Goal: Task Accomplishment & Management: Use online tool/utility

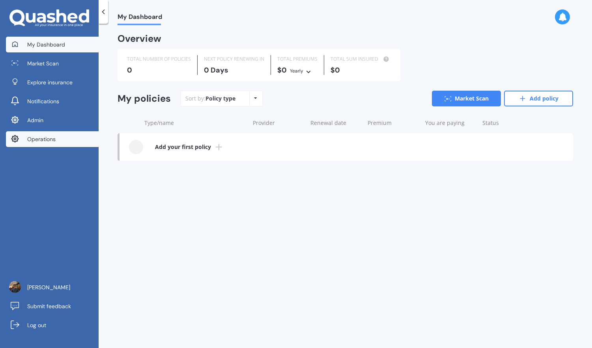
click at [83, 140] on link "Operations" at bounding box center [52, 139] width 93 height 16
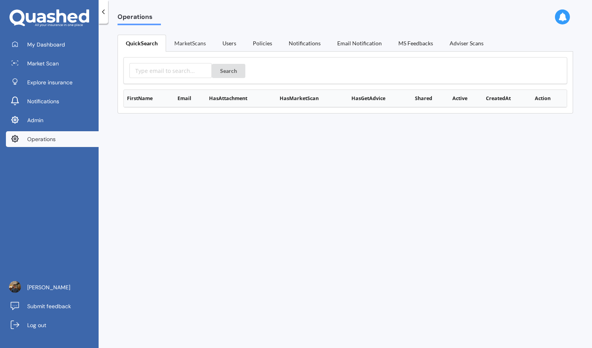
click at [199, 46] on link "MarketScans" at bounding box center [190, 43] width 48 height 17
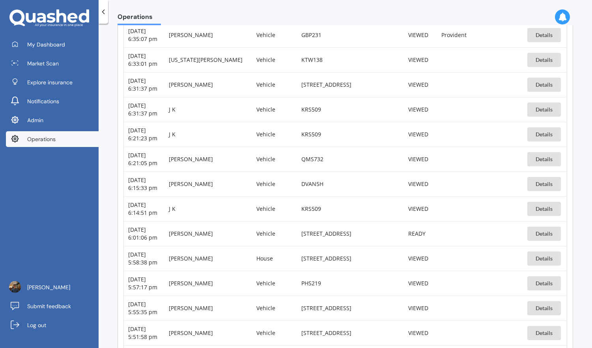
scroll to position [1170, 0]
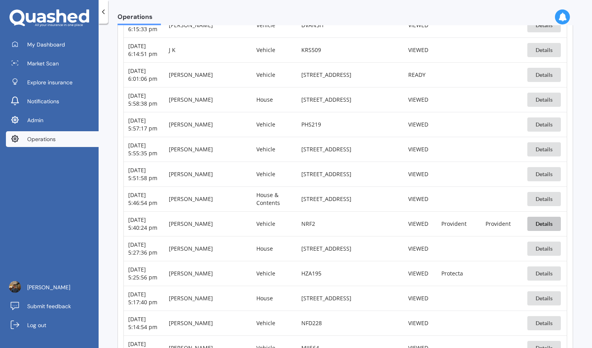
click at [538, 217] on button "Details" at bounding box center [544, 224] width 34 height 14
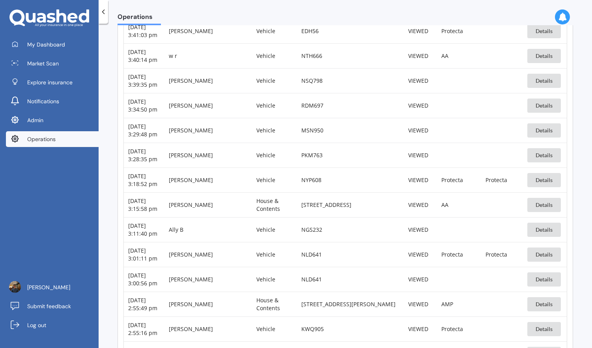
scroll to position [2028, 0]
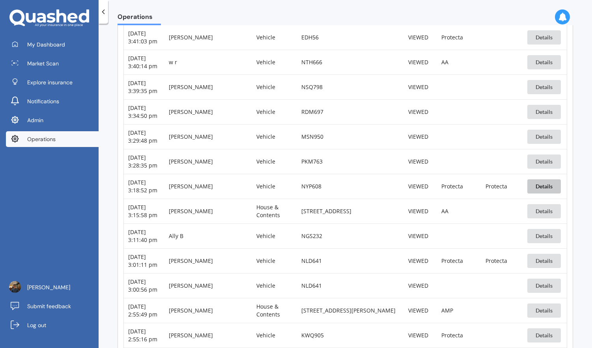
click at [544, 180] on button "Details" at bounding box center [544, 187] width 34 height 14
click at [536, 254] on button "Details" at bounding box center [544, 261] width 34 height 14
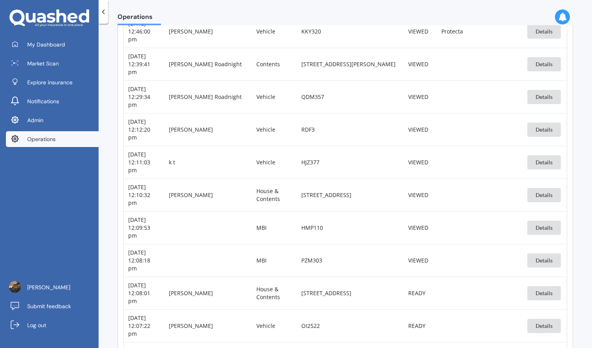
scroll to position [3226, 0]
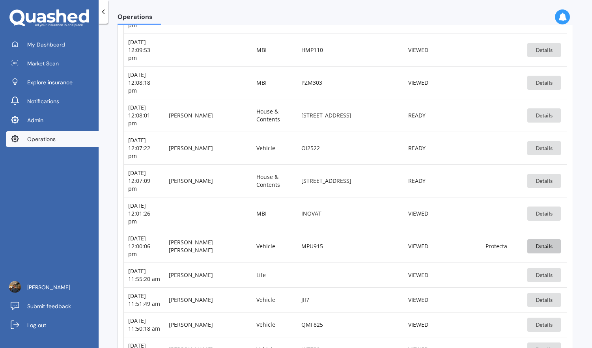
click at [544, 239] on button "Details" at bounding box center [544, 246] width 34 height 14
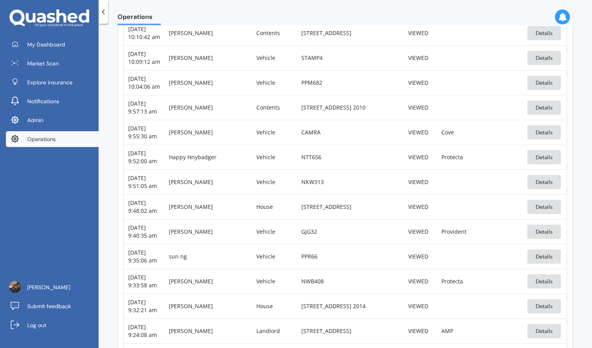
scroll to position [4270, 0]
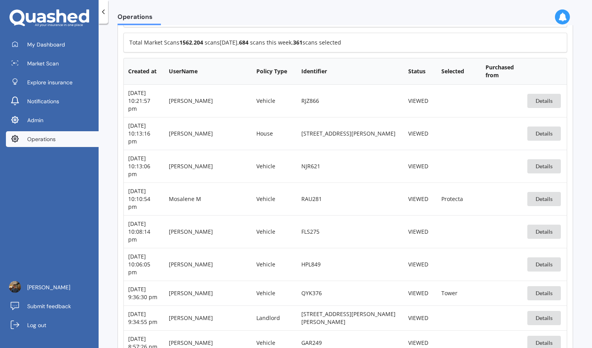
scroll to position [157, 0]
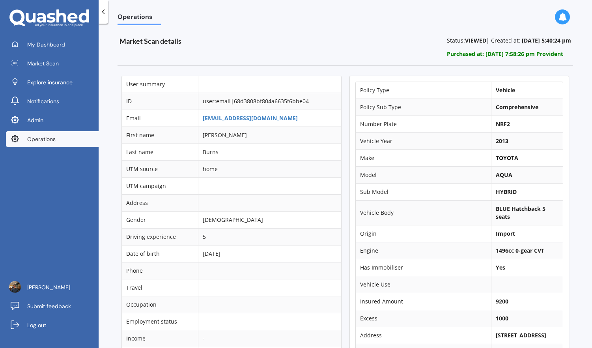
click at [273, 118] on td "j9wow@hotmail.com" at bounding box center [269, 118] width 143 height 17
click at [253, 117] on link "j9wow@hotmail.com" at bounding box center [250, 117] width 95 height 7
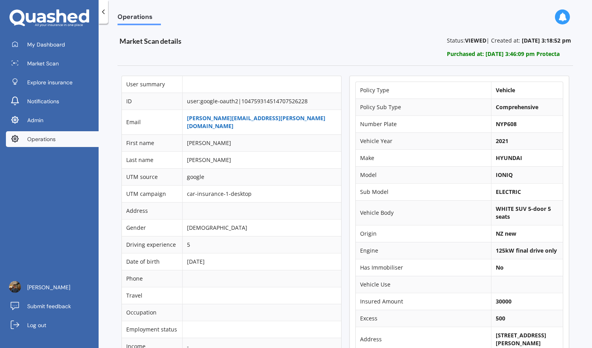
click at [262, 120] on link "joseph.emans@gmail.com" at bounding box center [256, 121] width 138 height 15
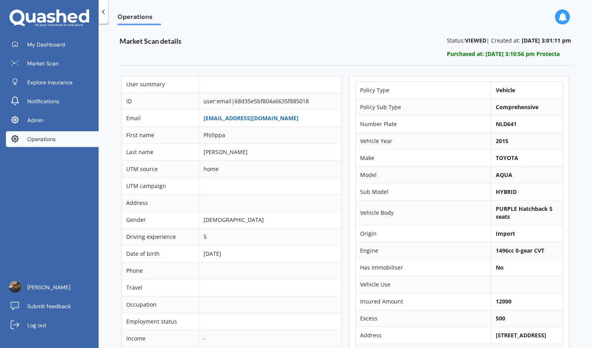
click at [249, 119] on link "pipw85@gmail.com" at bounding box center [251, 117] width 95 height 7
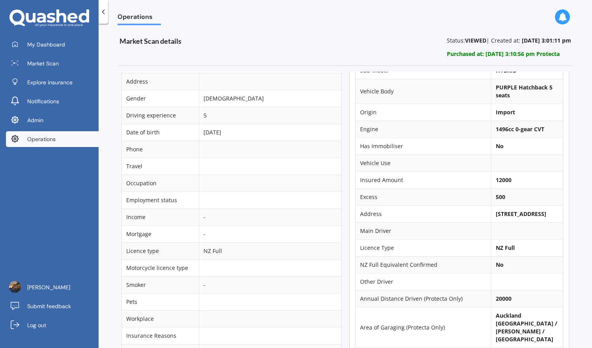
scroll to position [300, 0]
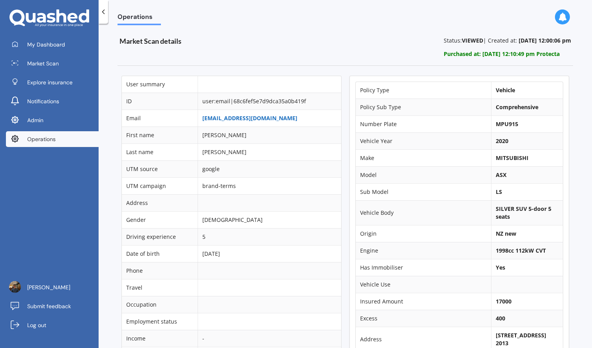
click at [260, 119] on link "[EMAIL_ADDRESS][DOMAIN_NAME]" at bounding box center [249, 117] width 95 height 7
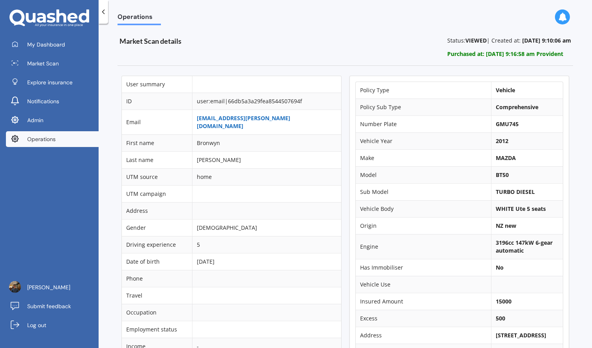
click at [277, 117] on link "[EMAIL_ADDRESS][PERSON_NAME][DOMAIN_NAME]" at bounding box center [244, 121] width 94 height 15
click at [278, 121] on link "[EMAIL_ADDRESS][PERSON_NAME][DOMAIN_NAME]" at bounding box center [244, 121] width 94 height 15
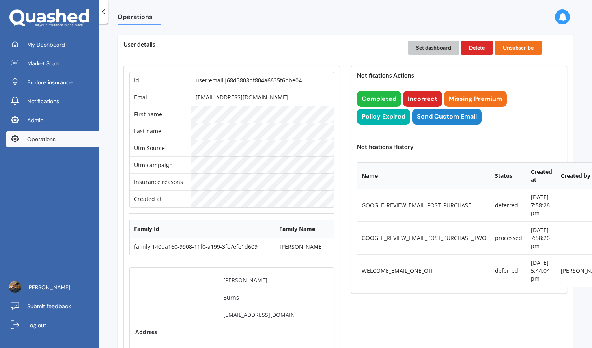
click at [418, 50] on button "Set dashboard" at bounding box center [434, 48] width 52 height 14
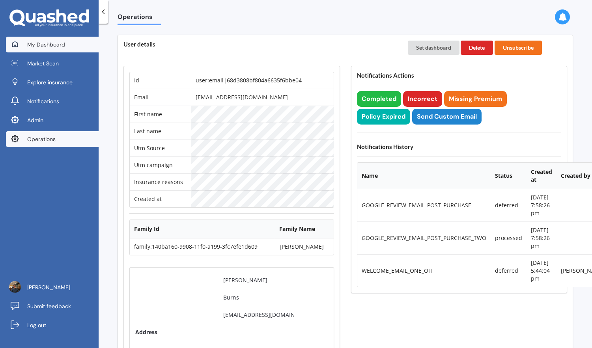
click at [82, 37] on link "My Dashboard" at bounding box center [52, 45] width 93 height 16
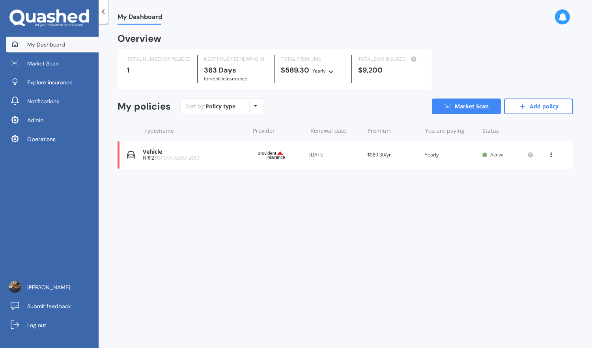
click at [305, 159] on div "Vehicle NRF2 TOYOTA AQUA 2013 Provider Renewal date 23 Sep 2026 Premium $589.30…" at bounding box center [346, 155] width 456 height 28
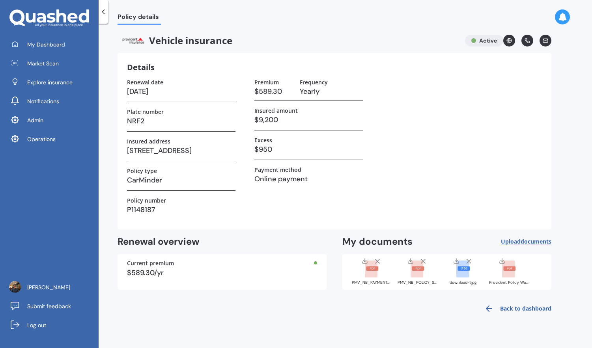
click at [471, 278] on div "download-1.jpg" at bounding box center [462, 271] width 39 height 27
click at [367, 282] on div "PMV_NB_PAYMENT_ADVICE_1351851.pdf" at bounding box center [371, 283] width 39 height 4
click at [427, 279] on div "PMV_NB_POLICY_SCHEDULE_1351850.pdf" at bounding box center [417, 272] width 39 height 28
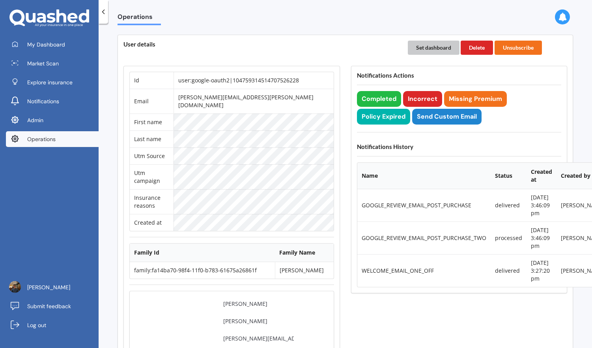
click at [427, 45] on button "Set dashboard" at bounding box center [434, 48] width 52 height 14
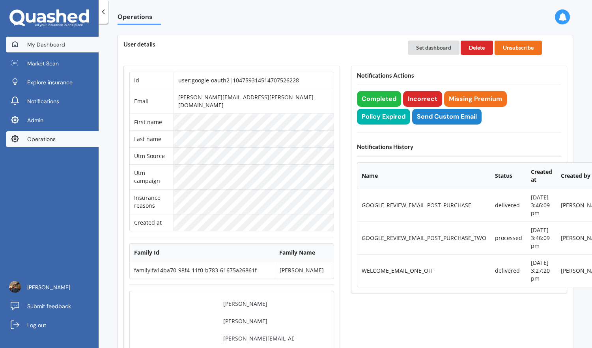
click at [87, 51] on link "My Dashboard" at bounding box center [52, 45] width 93 height 16
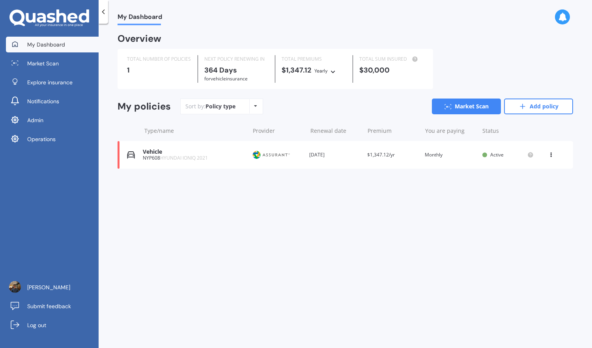
click at [346, 161] on div "Vehicle NYP608 HYUNDAI IONIQ 2021 Provider Renewal date 24 Sep 2026 Premium $1,…" at bounding box center [346, 155] width 456 height 28
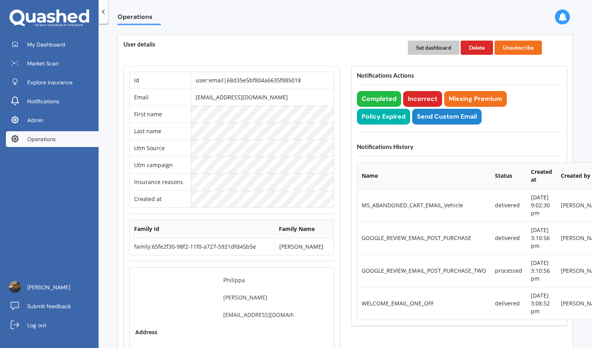
click at [423, 52] on button "Set dashboard" at bounding box center [434, 48] width 52 height 14
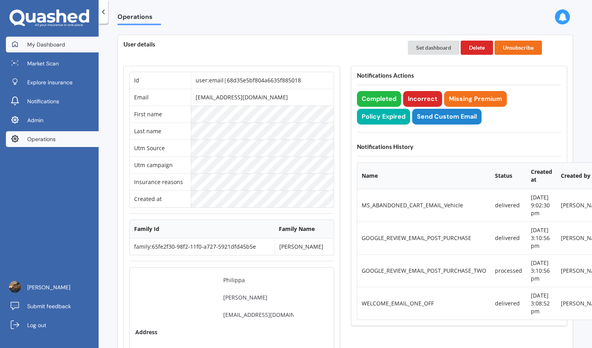
click at [62, 45] on span "My Dashboard" at bounding box center [46, 45] width 38 height 8
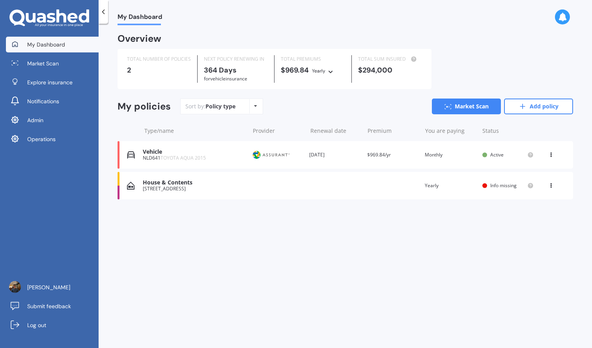
click at [351, 161] on div "Vehicle NLD641 TOYOTA AQUA 2015 Provider Renewal date 24 Sep 2026 Premium $969.…" at bounding box center [346, 155] width 456 height 28
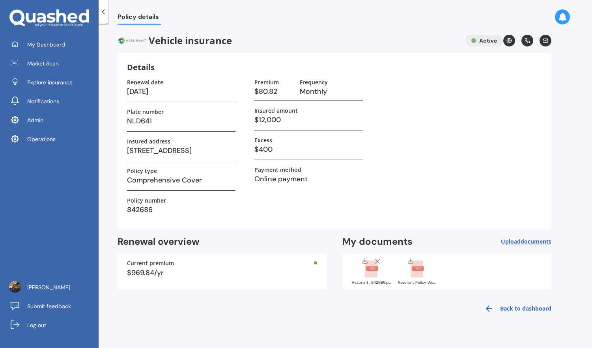
click at [379, 280] on div "Assurant_842686.pdf" at bounding box center [371, 272] width 39 height 28
click at [422, 282] on div "Assurant Policy Wording.pdf" at bounding box center [417, 283] width 39 height 4
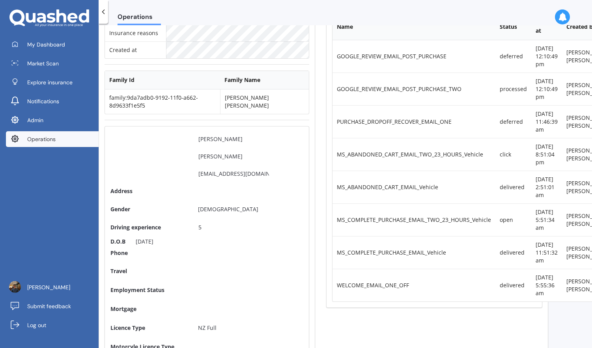
scroll to position [224, 25]
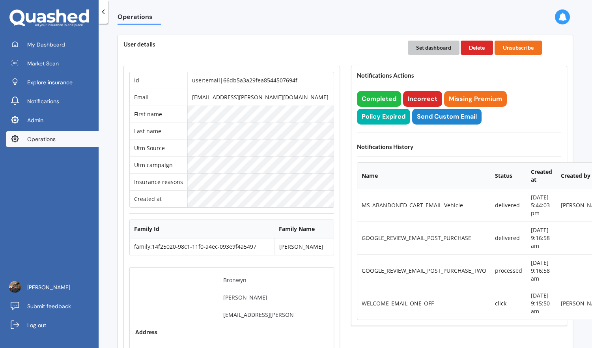
click at [425, 48] on button "Set dashboard" at bounding box center [434, 48] width 52 height 14
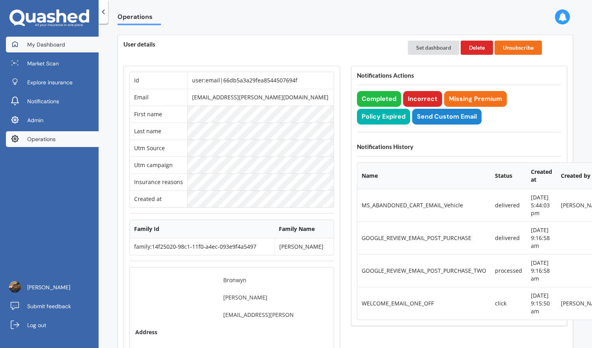
click at [86, 45] on link "My Dashboard" at bounding box center [52, 45] width 93 height 16
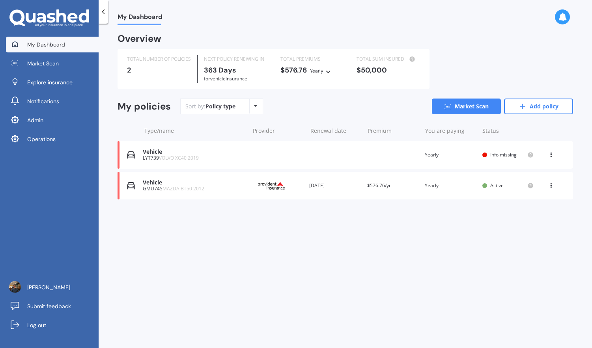
click at [351, 197] on div "Vehicle GMU745 MAZDA BT50 2012 Provider Renewal date [DATE] Premium $576.76/yr …" at bounding box center [346, 186] width 456 height 28
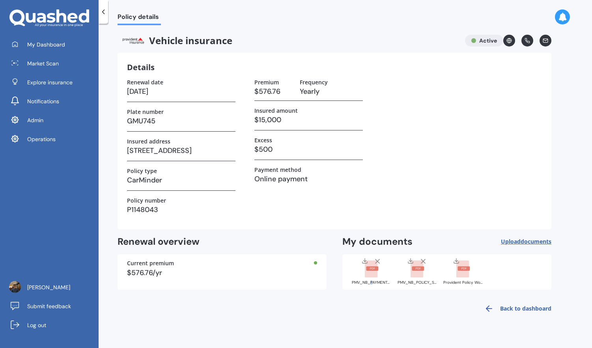
click at [371, 281] on div "PMV_NB_PAYMENT_ADVICE_1350365.pdf" at bounding box center [371, 283] width 39 height 4
click at [416, 283] on div "PMV_NB_POLICY_SCHEDULE_1350364.pdf" at bounding box center [417, 283] width 39 height 4
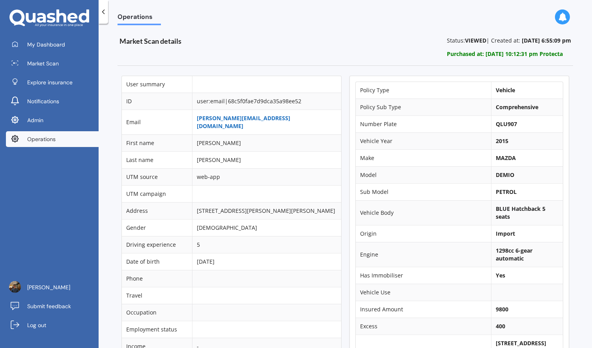
click at [260, 119] on link "[PERSON_NAME][EMAIL_ADDRESS][DOMAIN_NAME]" at bounding box center [244, 121] width 94 height 15
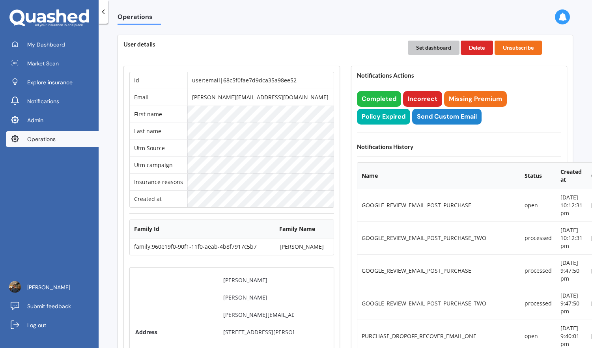
click at [417, 46] on button "Set dashboard" at bounding box center [434, 48] width 52 height 14
click at [73, 52] on div "My Dashboard Market Scan Explore insurance Notifications Admin Operations" at bounding box center [49, 94] width 99 height 114
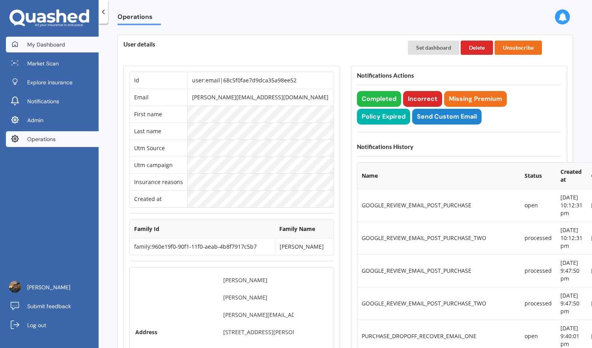
click at [73, 50] on link "My Dashboard" at bounding box center [52, 45] width 93 height 16
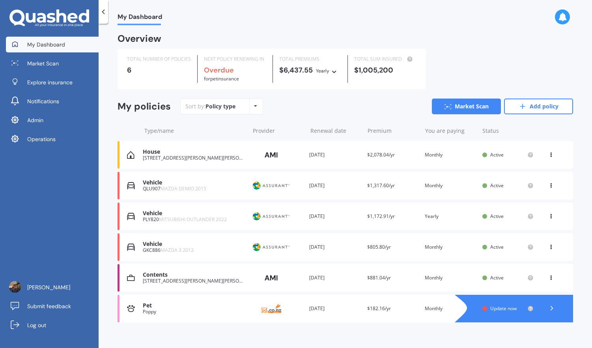
click at [318, 302] on div "Pet Poppy Provider Renewal date [DATE] Premium $182.16/yr You are paying Monthl…" at bounding box center [346, 309] width 456 height 28
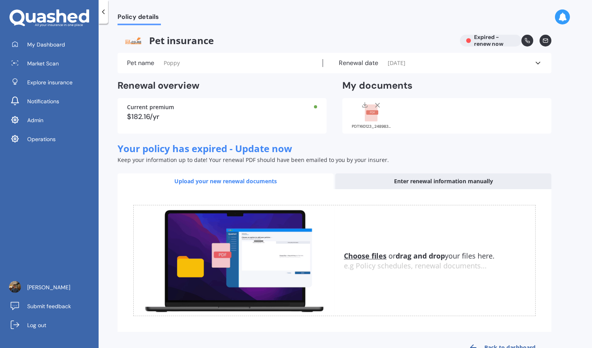
click at [368, 118] on rect at bounding box center [371, 113] width 13 height 17
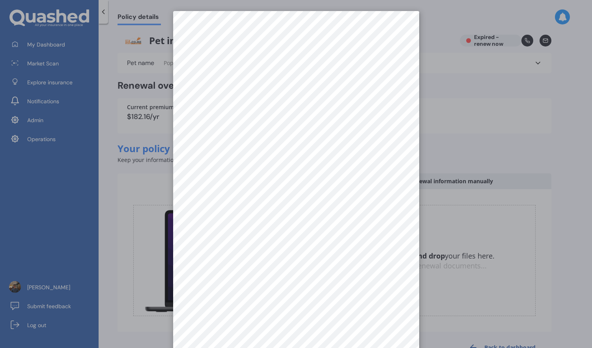
click at [436, 142] on div at bounding box center [296, 174] width 592 height 348
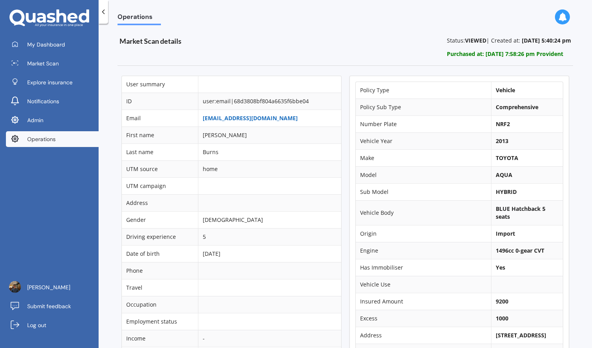
click at [256, 118] on link "[EMAIL_ADDRESS][DOMAIN_NAME]" at bounding box center [250, 117] width 95 height 7
click at [77, 140] on link "Operations" at bounding box center [52, 139] width 93 height 16
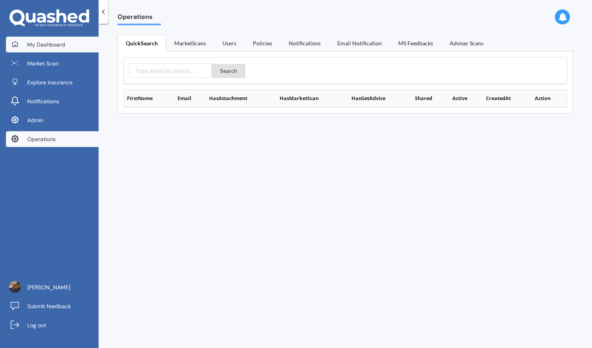
click at [70, 45] on link "My Dashboard" at bounding box center [52, 45] width 93 height 16
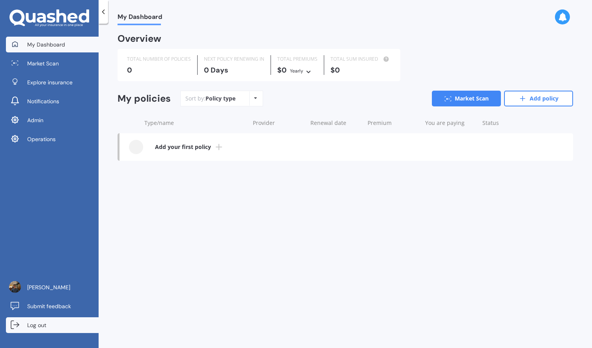
click at [75, 321] on link "Log out" at bounding box center [52, 326] width 93 height 16
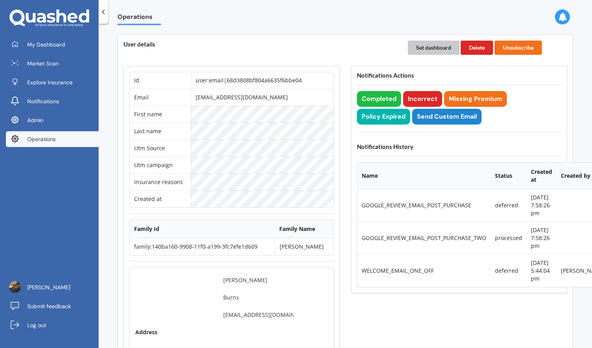
click at [434, 48] on button "Set dashboard" at bounding box center [434, 48] width 52 height 14
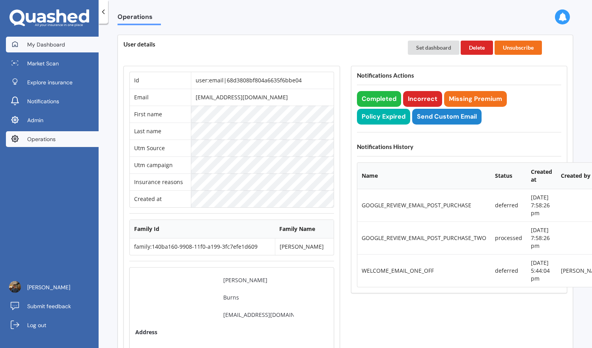
click at [78, 39] on link "My Dashboard" at bounding box center [52, 45] width 93 height 16
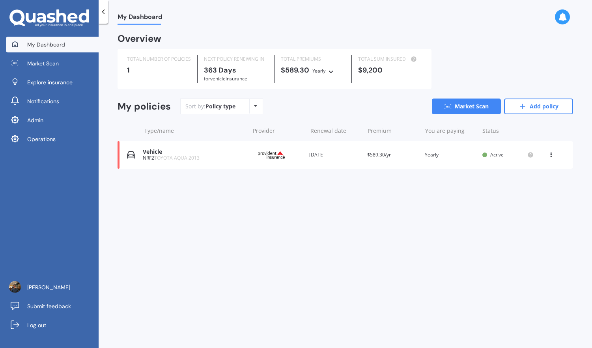
click at [353, 161] on div "Vehicle NRF2 TOYOTA AQUA 2013 Provider Renewal date [DATE] Premium $589.30/yr Y…" at bounding box center [346, 155] width 456 height 28
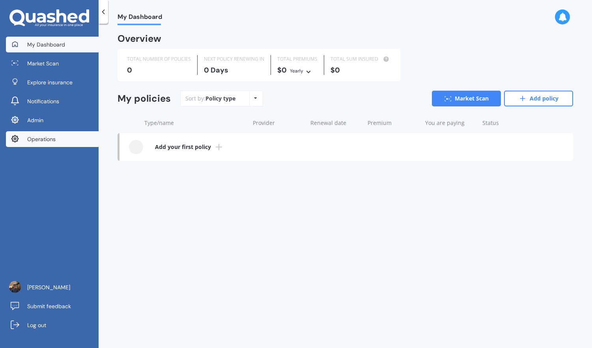
click at [74, 139] on link "Operations" at bounding box center [52, 139] width 93 height 16
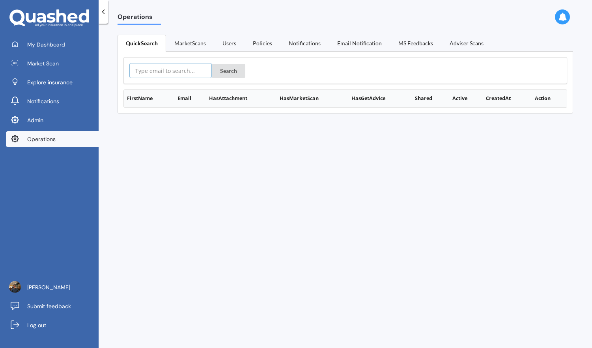
click at [194, 71] on input "text" at bounding box center [170, 70] width 82 height 15
paste input "andrew@butlerfamily.co.nz"
type input "andrew@butlerfamily.co.nz"
click at [226, 69] on button "Search" at bounding box center [229, 71] width 34 height 14
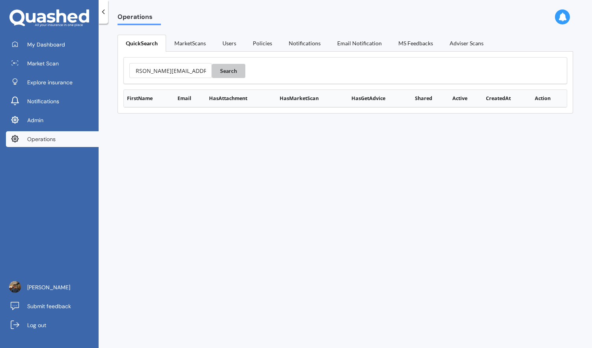
scroll to position [0, 0]
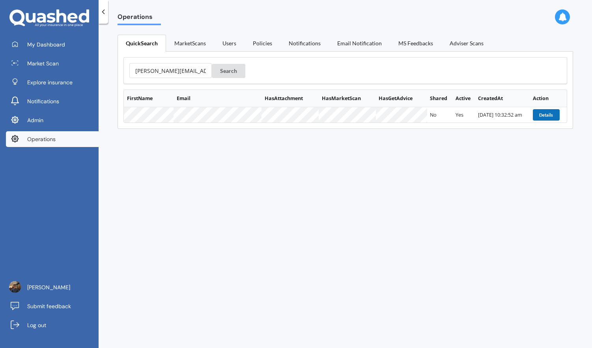
click at [544, 116] on button "Details" at bounding box center [546, 114] width 27 height 11
click at [66, 322] on link "Log out" at bounding box center [52, 326] width 93 height 16
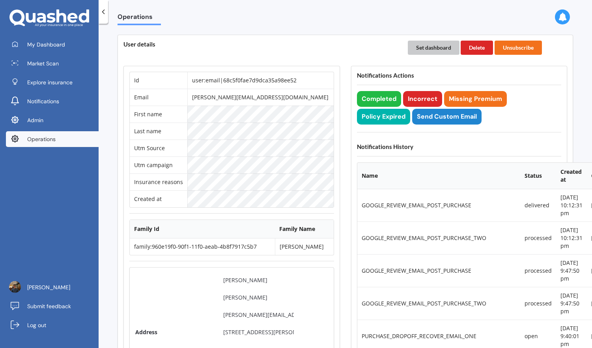
click at [420, 49] on button "Set dashboard" at bounding box center [434, 48] width 52 height 14
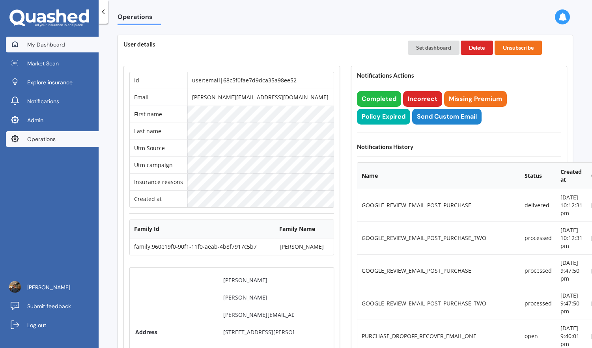
click at [63, 47] on span "My Dashboard" at bounding box center [46, 45] width 38 height 8
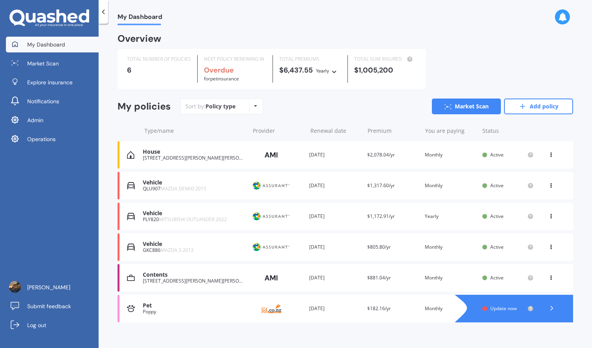
click at [239, 186] on div "QLU907 MAZDA DEMIO 2015" at bounding box center [194, 189] width 103 height 6
click at [460, 107] on link "Market Scan" at bounding box center [466, 107] width 69 height 16
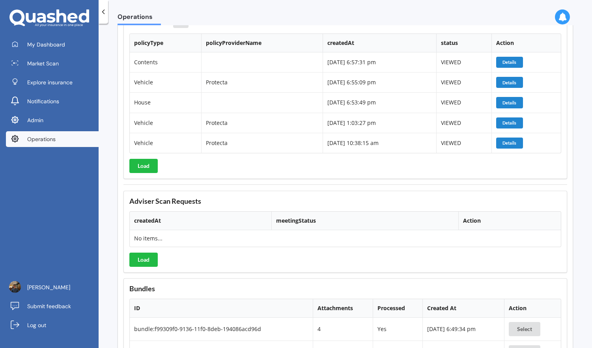
scroll to position [2836, 0]
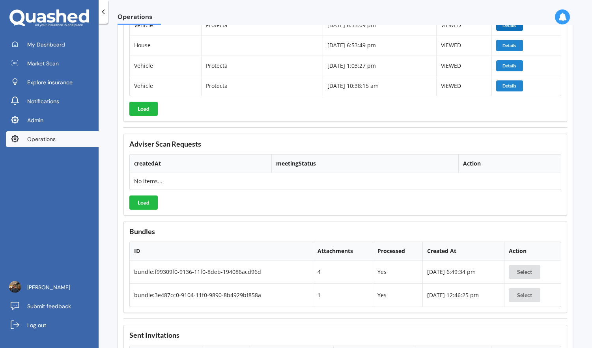
click at [515, 31] on button "Details" at bounding box center [509, 25] width 27 height 11
click at [521, 71] on button "Details" at bounding box center [509, 65] width 27 height 11
click at [516, 92] on button "Details" at bounding box center [509, 85] width 27 height 11
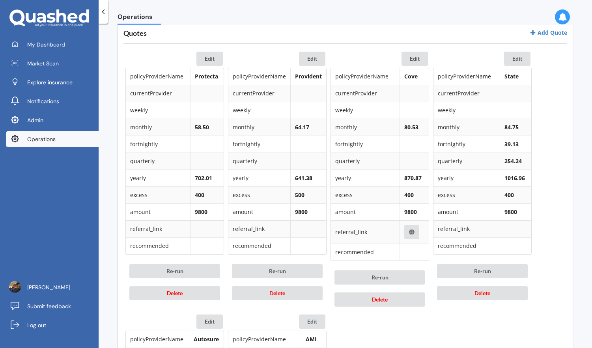
scroll to position [375, 0]
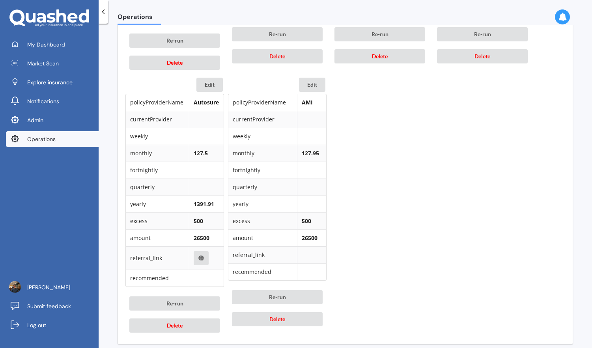
scroll to position [643, 0]
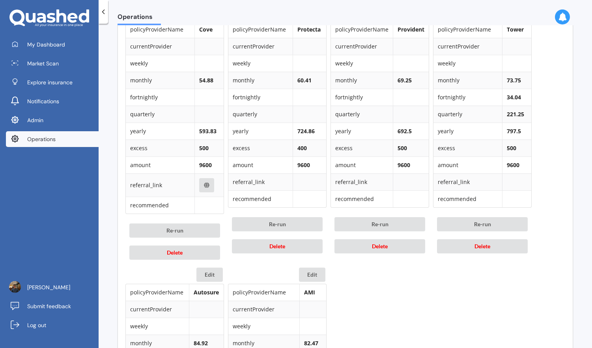
scroll to position [401, 0]
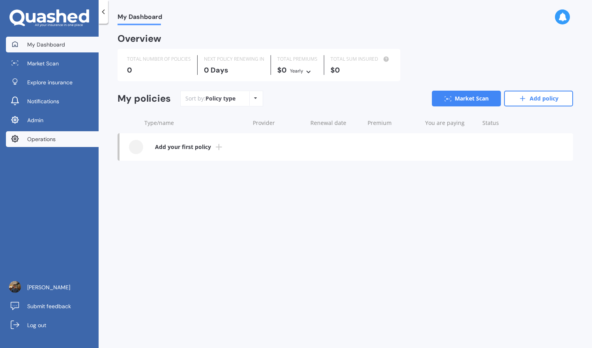
click at [88, 142] on link "Operations" at bounding box center [52, 139] width 93 height 16
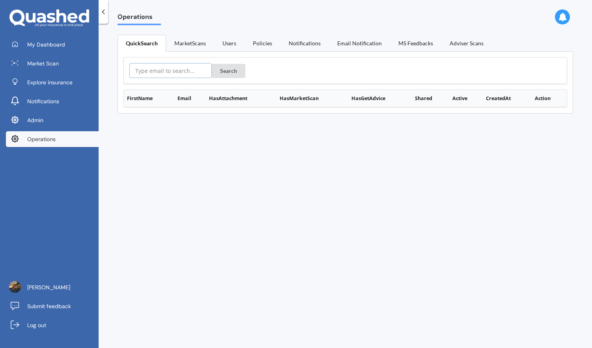
click at [176, 77] on input "text" at bounding box center [170, 70] width 82 height 15
paste input "[URL][DOMAIN_NAME]"
type input "[URL][DOMAIN_NAME]"
click at [226, 63] on form "[URL][DOMAIN_NAME] Search" at bounding box center [345, 70] width 432 height 15
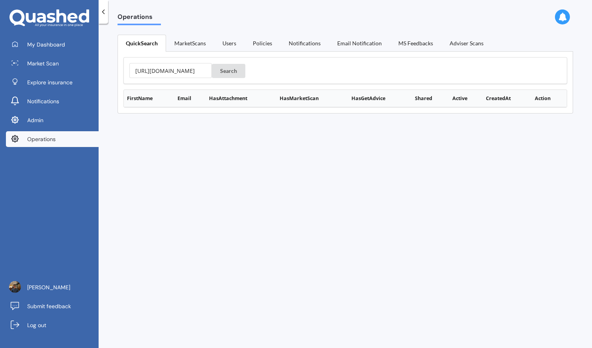
scroll to position [0, 0]
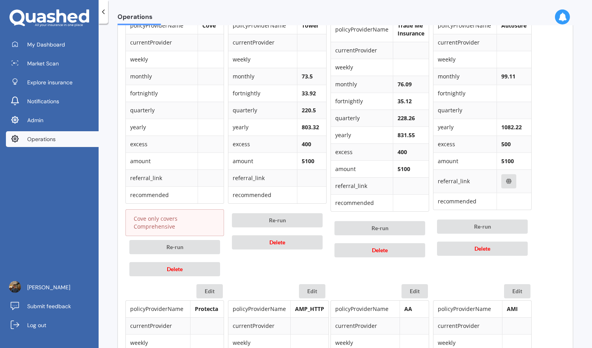
scroll to position [413, 0]
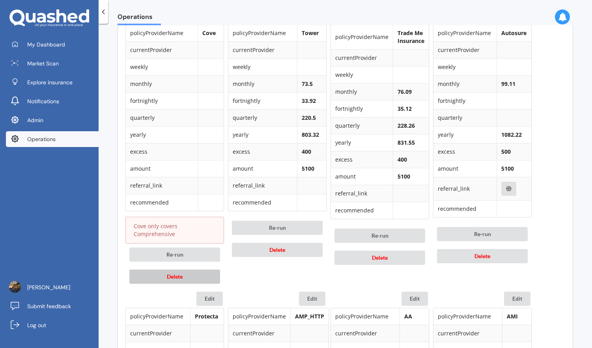
click at [206, 283] on button "Delete" at bounding box center [174, 277] width 91 height 14
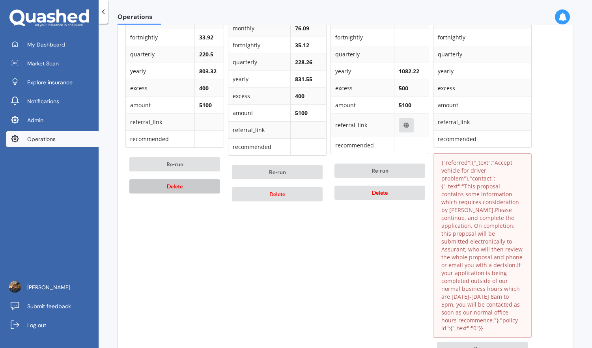
scroll to position [549, 0]
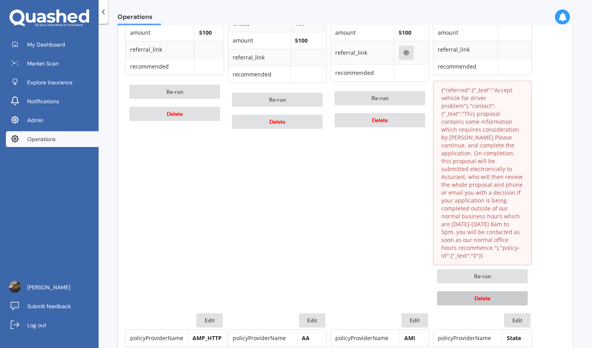
click at [513, 292] on button "Delete" at bounding box center [482, 299] width 91 height 14
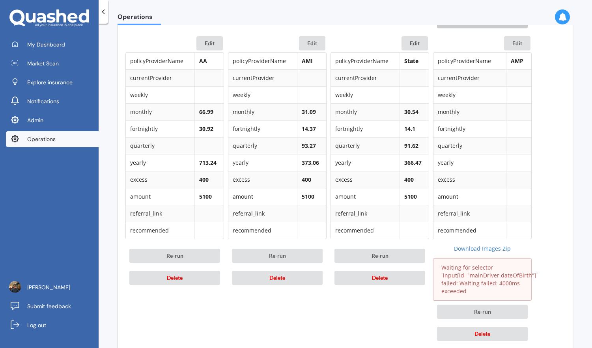
scroll to position [679, 0]
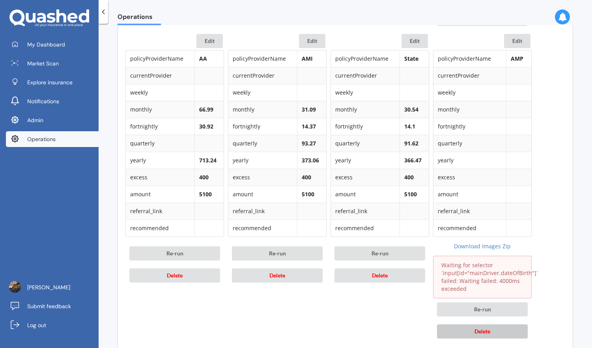
click at [502, 333] on button "Delete" at bounding box center [482, 332] width 91 height 14
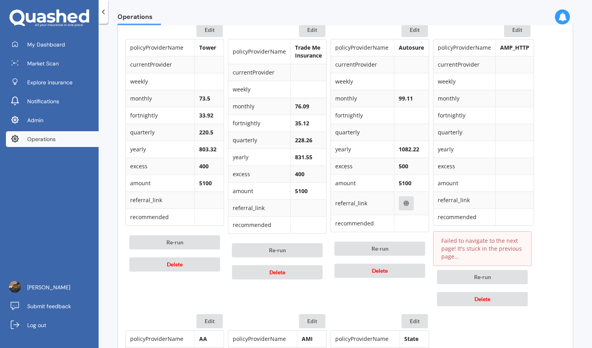
scroll to position [389, 0]
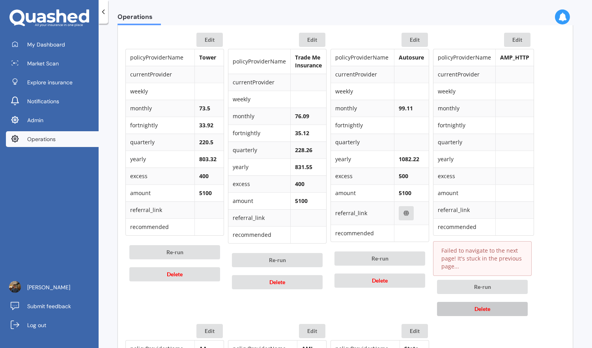
click at [476, 308] on span "Delete" at bounding box center [483, 309] width 16 height 7
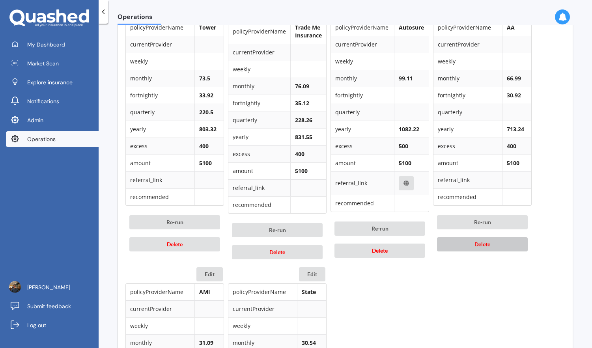
scroll to position [369, 0]
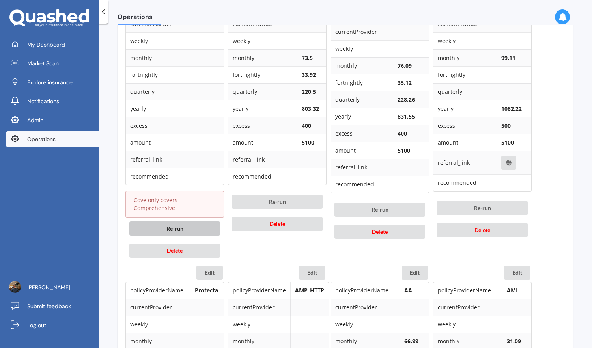
scroll to position [415, 0]
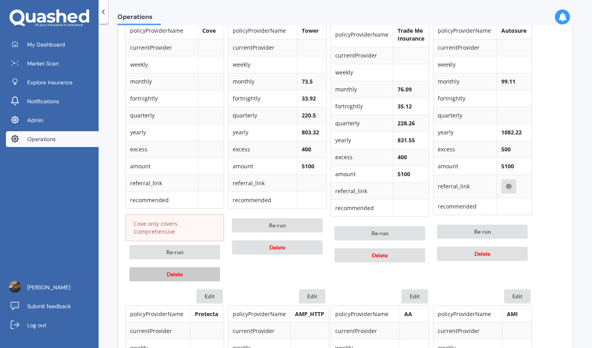
click at [200, 273] on button "Delete" at bounding box center [174, 274] width 91 height 14
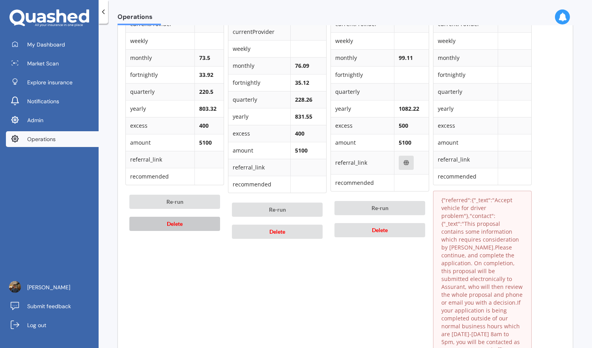
scroll to position [603, 0]
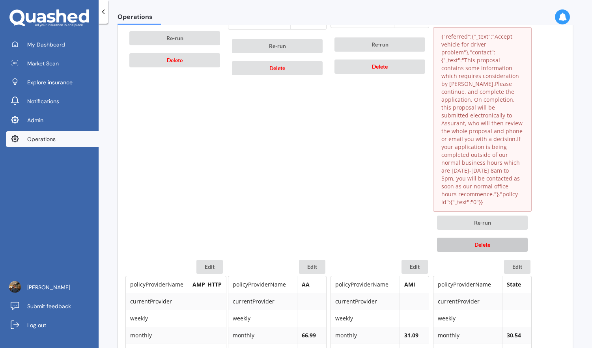
click at [507, 238] on button "Delete" at bounding box center [482, 245] width 91 height 14
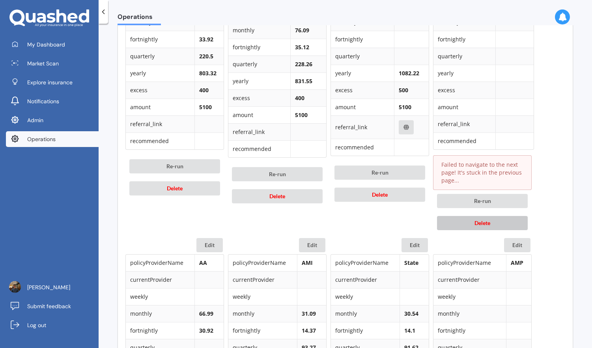
scroll to position [487, 0]
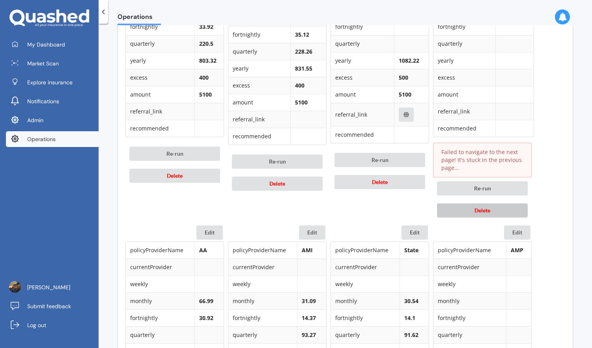
click at [506, 212] on button "Delete" at bounding box center [482, 211] width 91 height 14
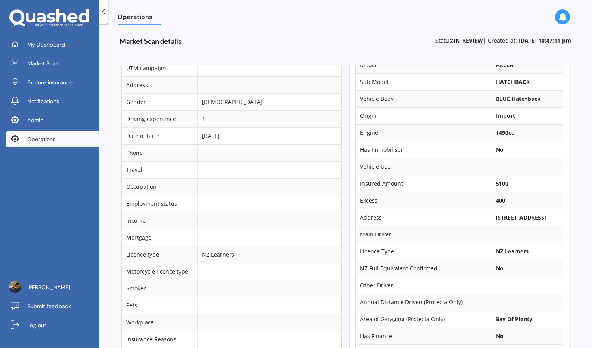
scroll to position [125, 0]
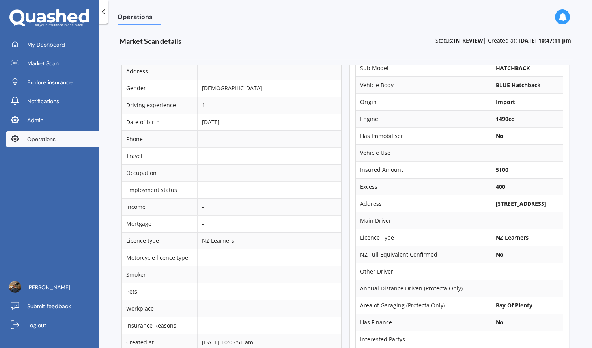
drag, startPoint x: 489, startPoint y: 204, endPoint x: 502, endPoint y: 211, distance: 14.6
click at [502, 208] on b "[STREET_ADDRESS]" at bounding box center [521, 203] width 50 height 7
copy b "1 Tangaroa Place, Poike"
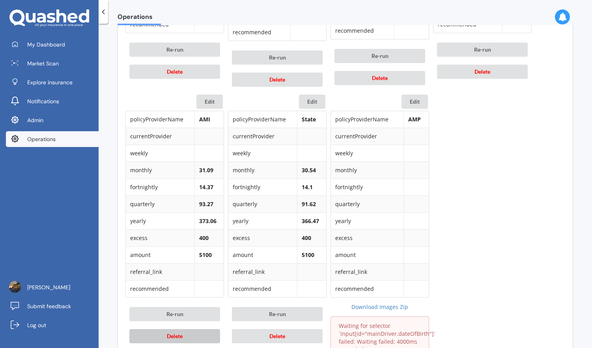
scroll to position [708, 0]
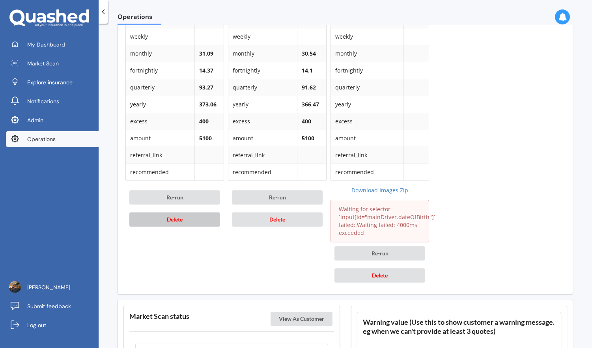
click at [209, 221] on button "Delete" at bounding box center [174, 220] width 91 height 14
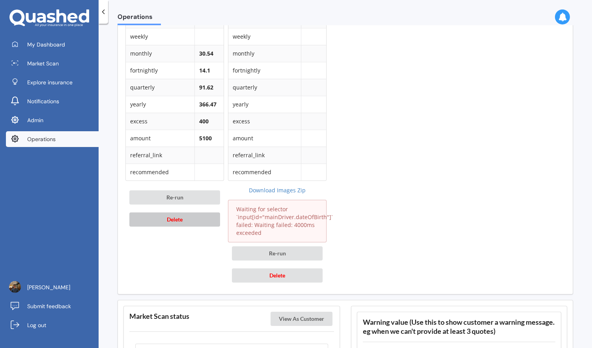
click at [210, 223] on button "Delete" at bounding box center [174, 220] width 91 height 14
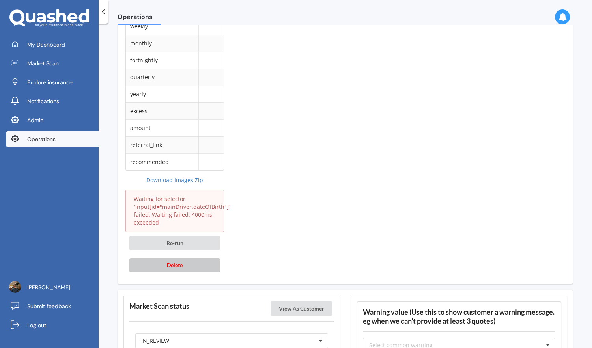
scroll to position [958, 0]
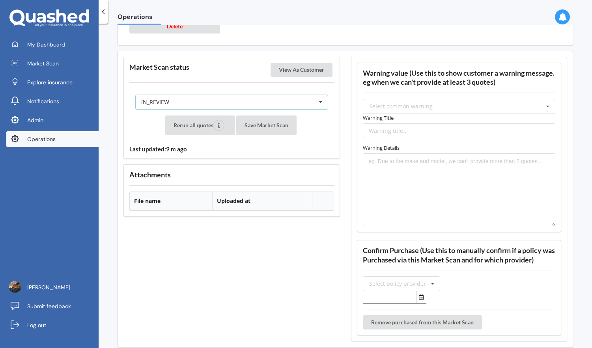
click at [278, 103] on div "IN_REVIEW READY PENDING VIEWED ABANDONED IN_REVIEW" at bounding box center [231, 102] width 193 height 15
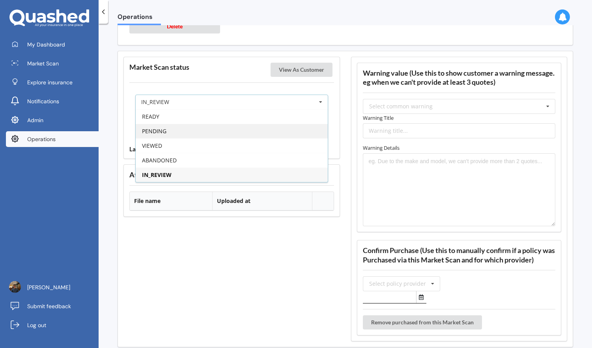
click at [243, 133] on div "PENDING" at bounding box center [232, 131] width 192 height 15
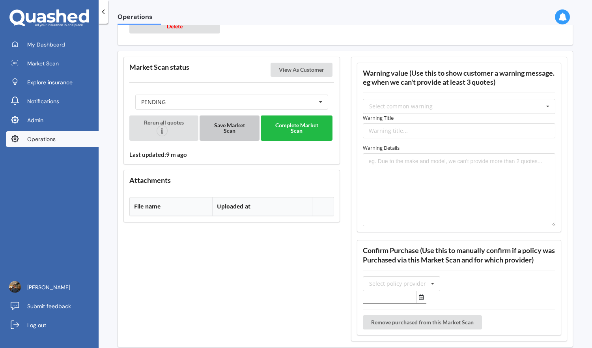
click at [230, 132] on button "Save Market Scan" at bounding box center [230, 128] width 60 height 25
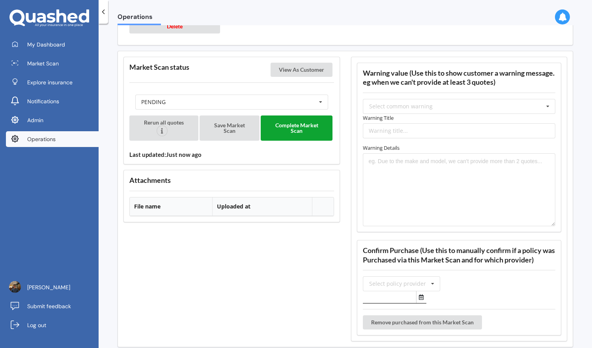
click at [315, 125] on button "Complete Market Scan" at bounding box center [297, 128] width 72 height 25
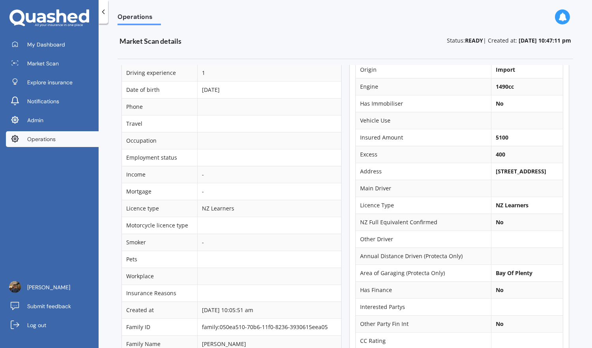
scroll to position [0, 0]
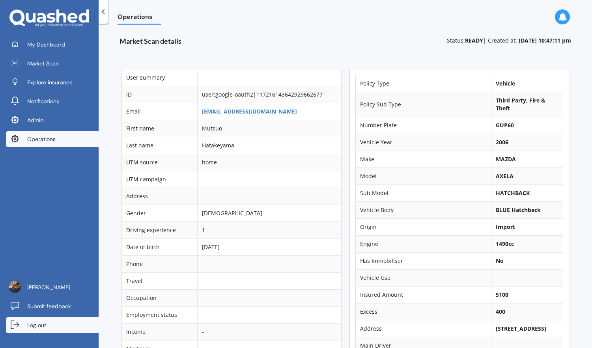
click at [43, 324] on span "Log out" at bounding box center [36, 326] width 19 height 8
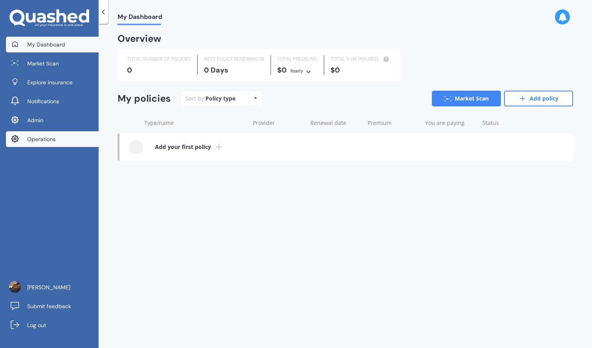
click at [71, 143] on link "Operations" at bounding box center [52, 139] width 93 height 16
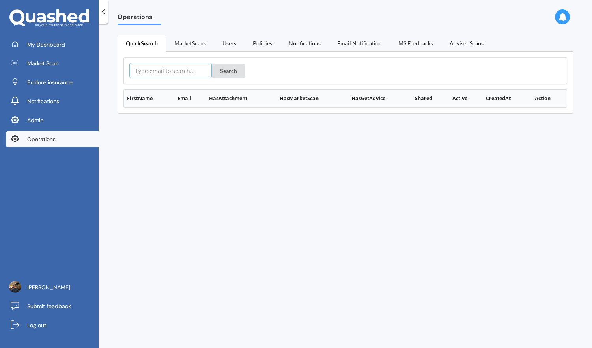
click at [180, 70] on input "text" at bounding box center [170, 70] width 82 height 15
paste input "[EMAIL_ADDRESS][DOMAIN_NAME]"
type input "[EMAIL_ADDRESS][DOMAIN_NAME]"
click at [244, 66] on form "[EMAIL_ADDRESS][DOMAIN_NAME] Search" at bounding box center [345, 70] width 432 height 15
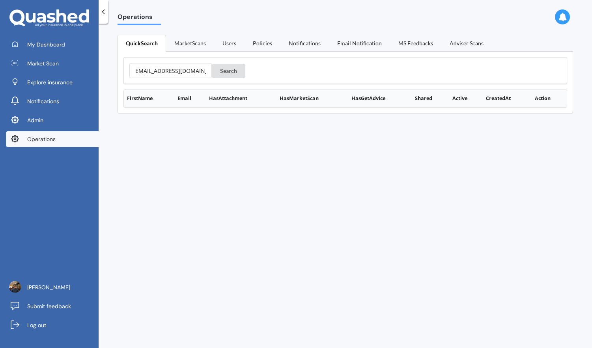
scroll to position [0, 0]
click at [228, 67] on button "Search" at bounding box center [229, 71] width 34 height 14
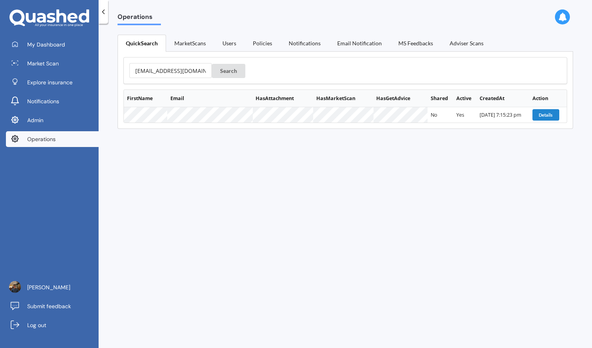
click at [265, 148] on div "Operations QuickSearch MarketScans Users Policies Notifications Email Notificat…" at bounding box center [346, 187] width 494 height 325
click at [52, 325] on link "Log out" at bounding box center [52, 326] width 93 height 16
